Goal: Task Accomplishment & Management: Manage account settings

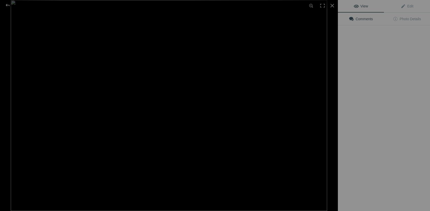
click at [158, 76] on img at bounding box center [169, 105] width 316 height 211
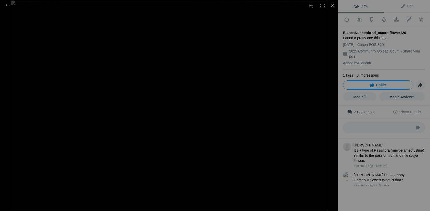
click at [332, 4] on div at bounding box center [331, 5] width 11 height 11
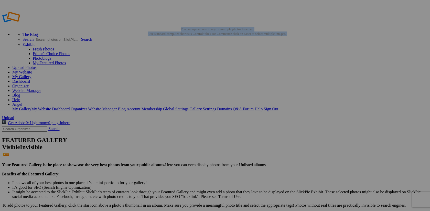
click at [29, 84] on link "Organizer" at bounding box center [20, 86] width 16 height 4
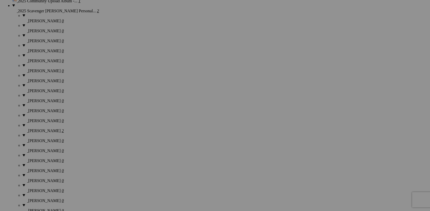
scroll to position [419, 0]
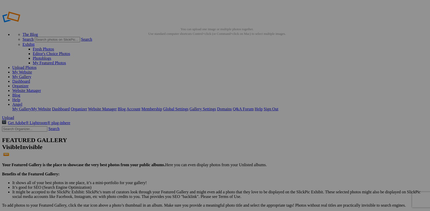
click at [181, 140] on span "Yes" at bounding box center [178, 139] width 6 height 4
click at [30, 79] on link "Dashboard" at bounding box center [21, 81] width 18 height 4
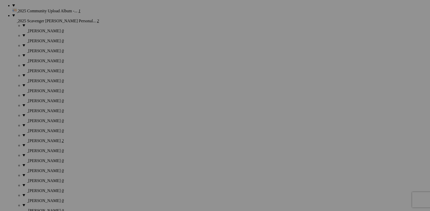
scroll to position [402, 0]
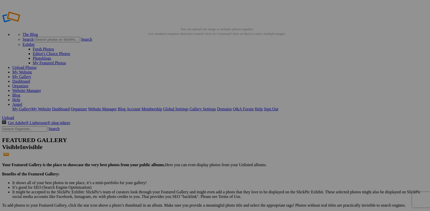
click at [22, 102] on link "Angel" at bounding box center [17, 104] width 10 height 4
click at [278, 107] on link "Sign Out" at bounding box center [270, 109] width 15 height 4
